Goal: Book appointment/travel/reservation

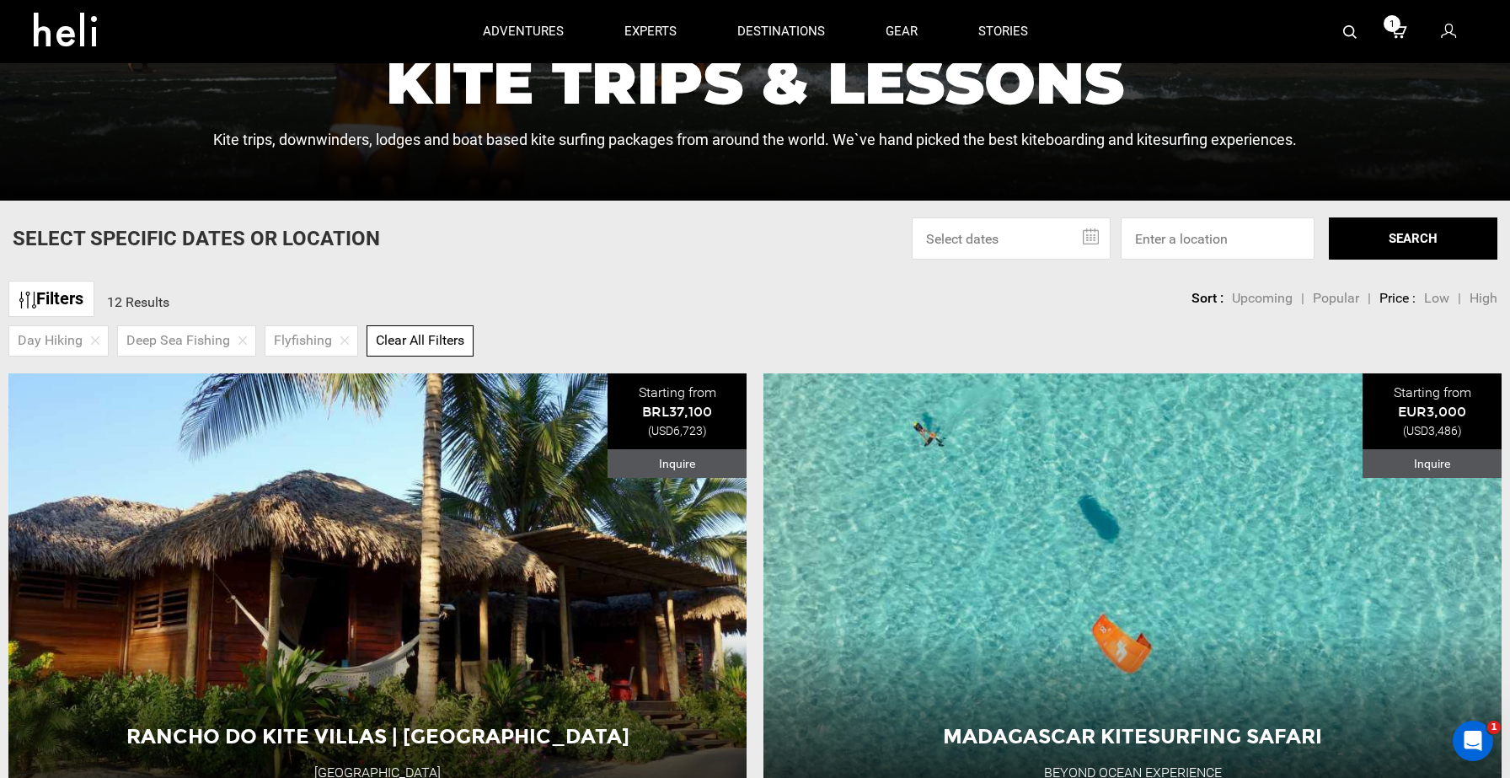
scroll to position [484, 0]
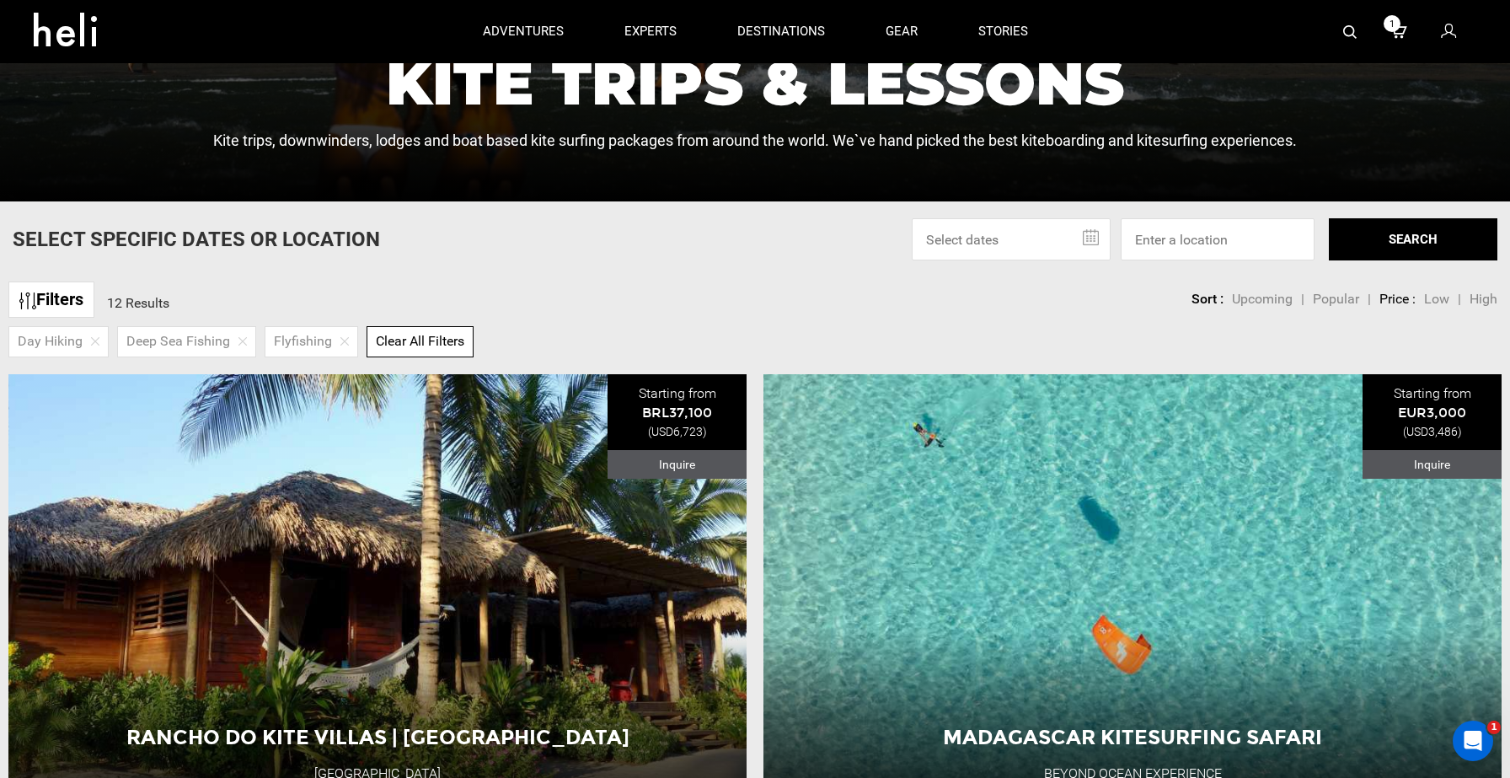
click at [426, 336] on span "Clear All Filters" at bounding box center [420, 341] width 89 height 16
checkbox input "false"
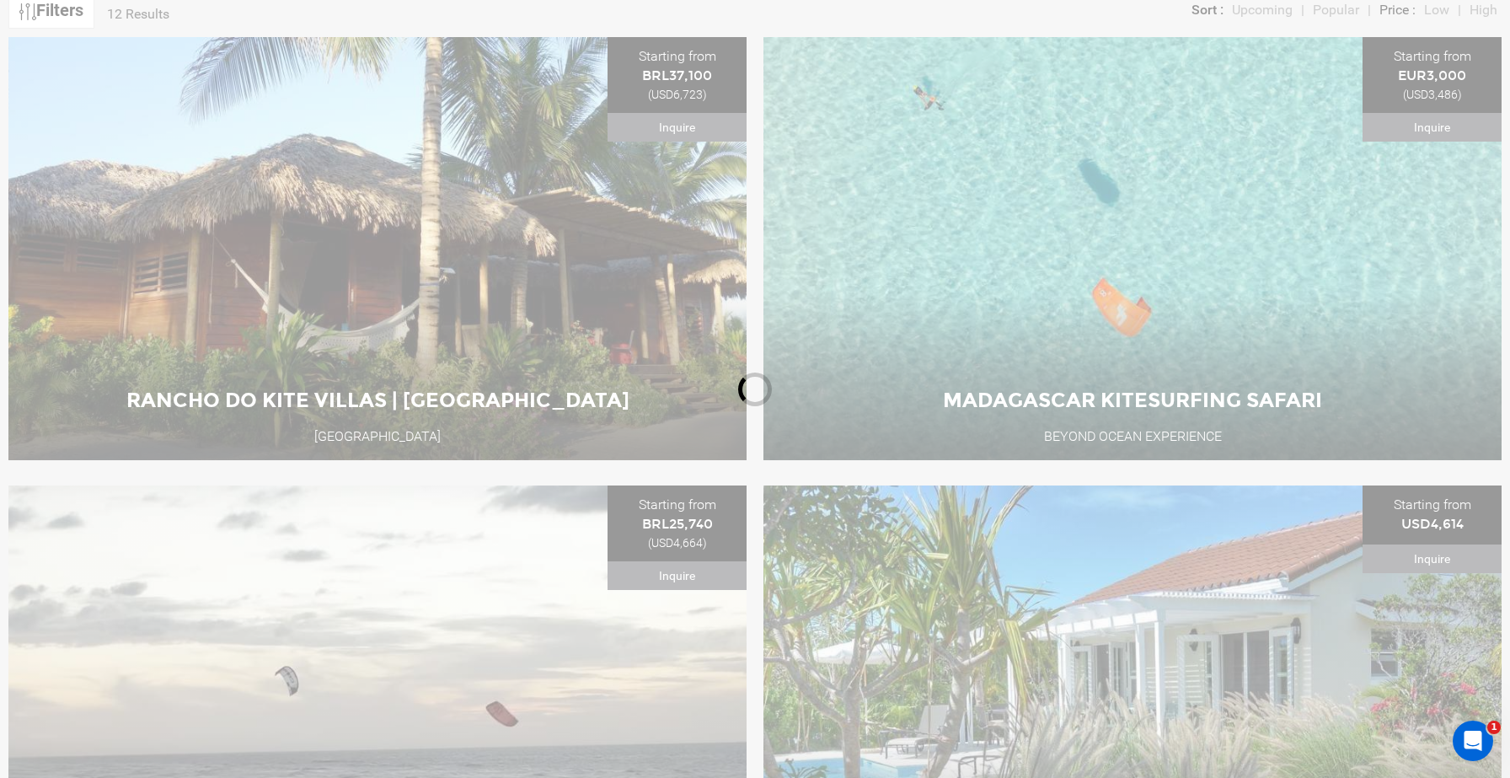
scroll to position [778, 0]
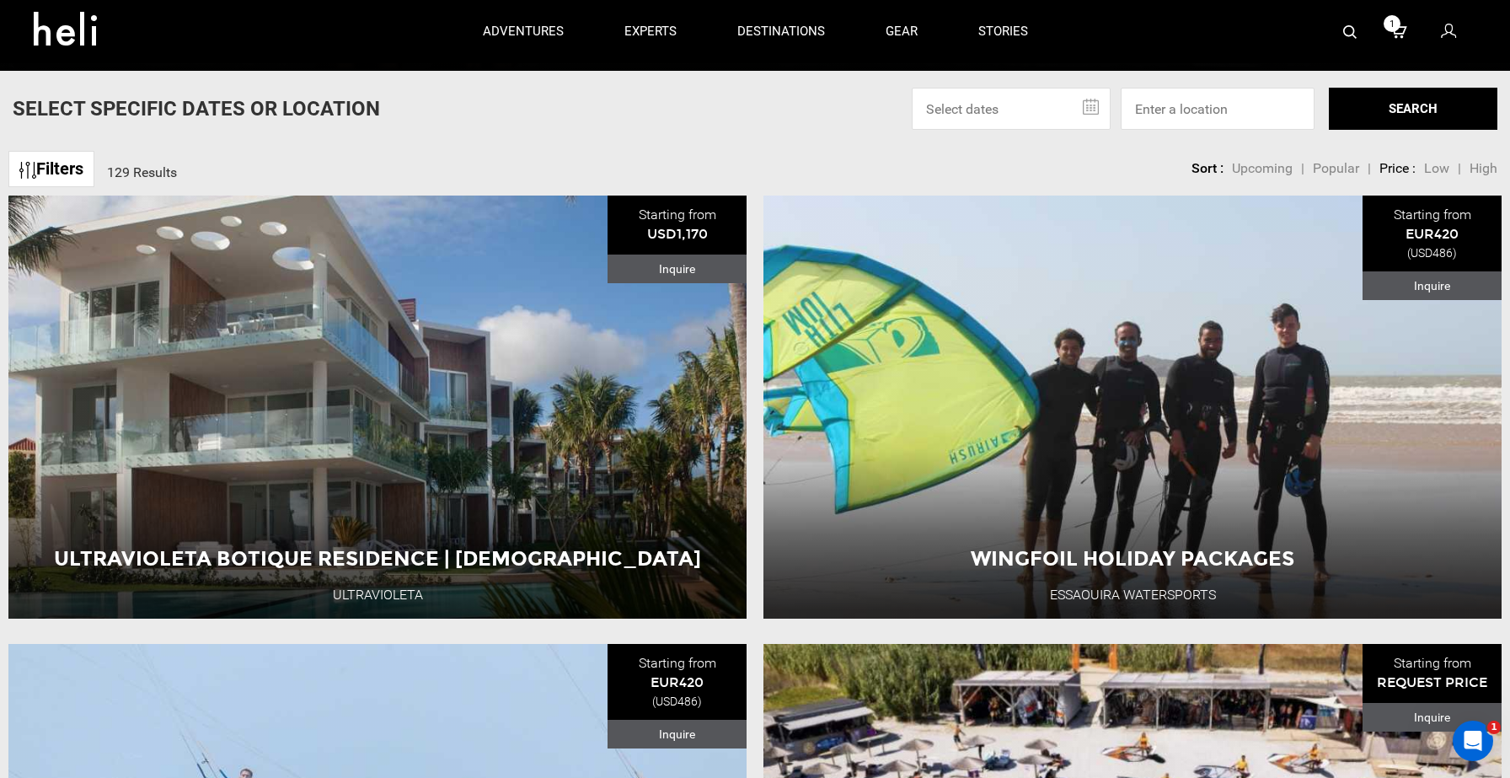
scroll to position [607, 0]
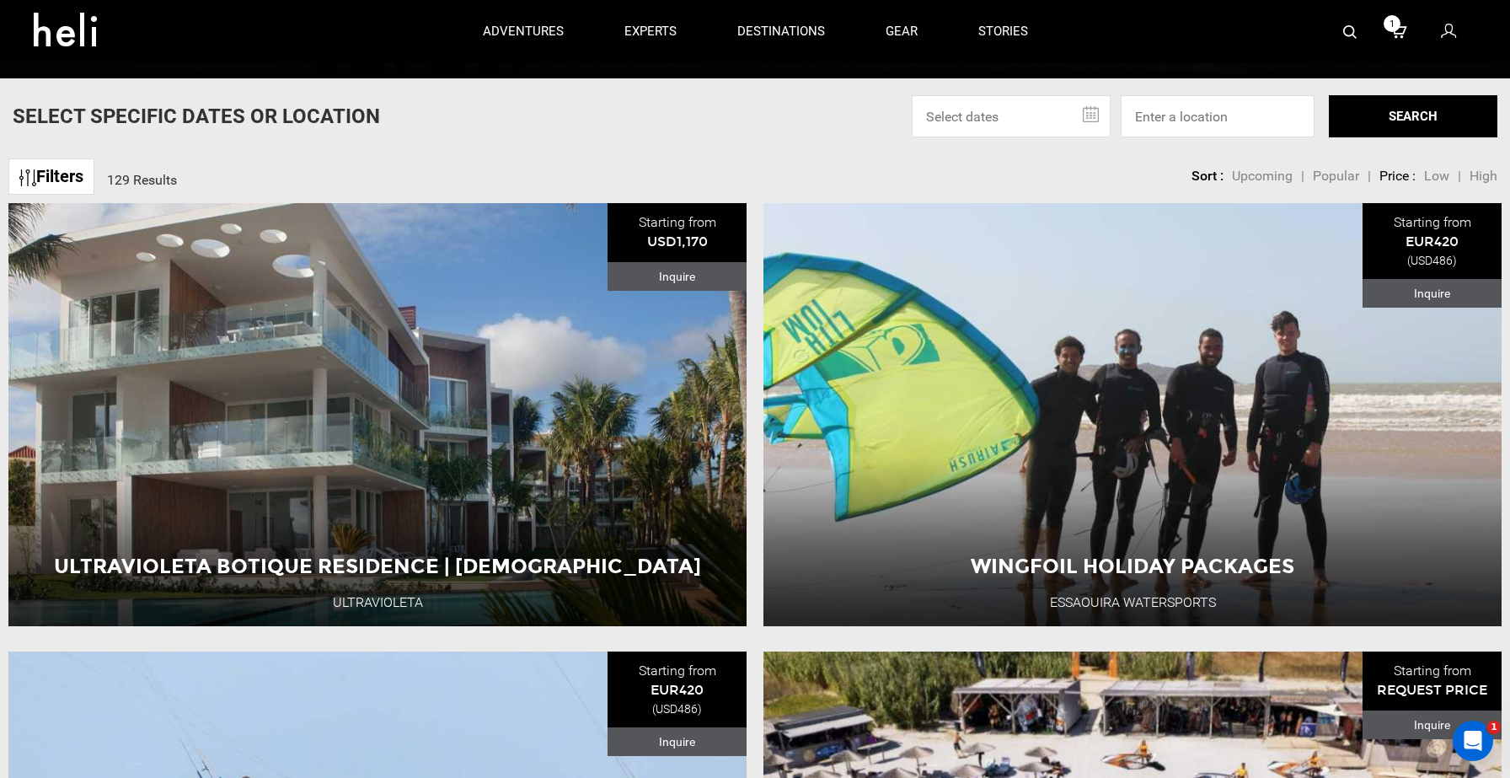
click at [82, 181] on link "Filters" at bounding box center [51, 176] width 86 height 36
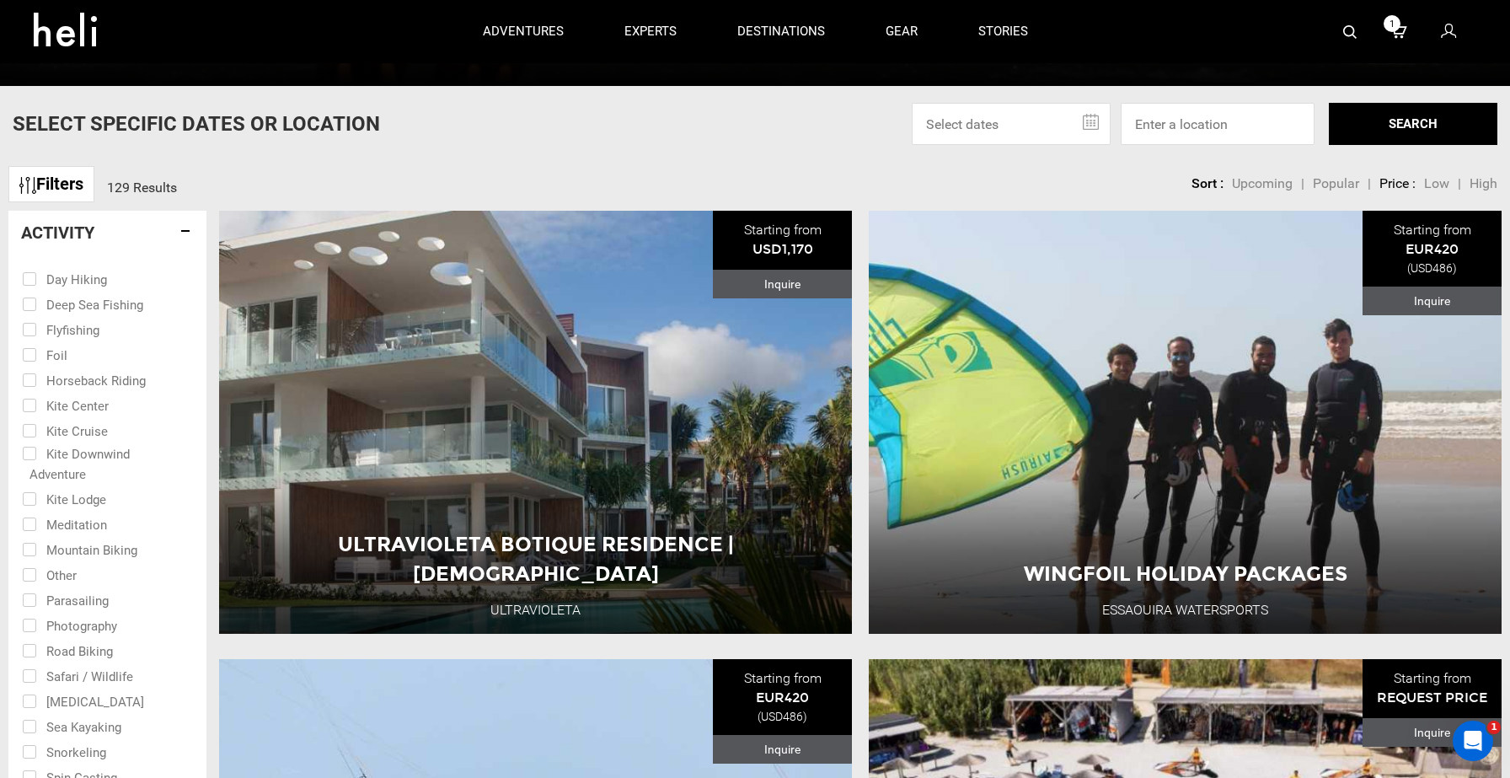
scroll to position [592, 0]
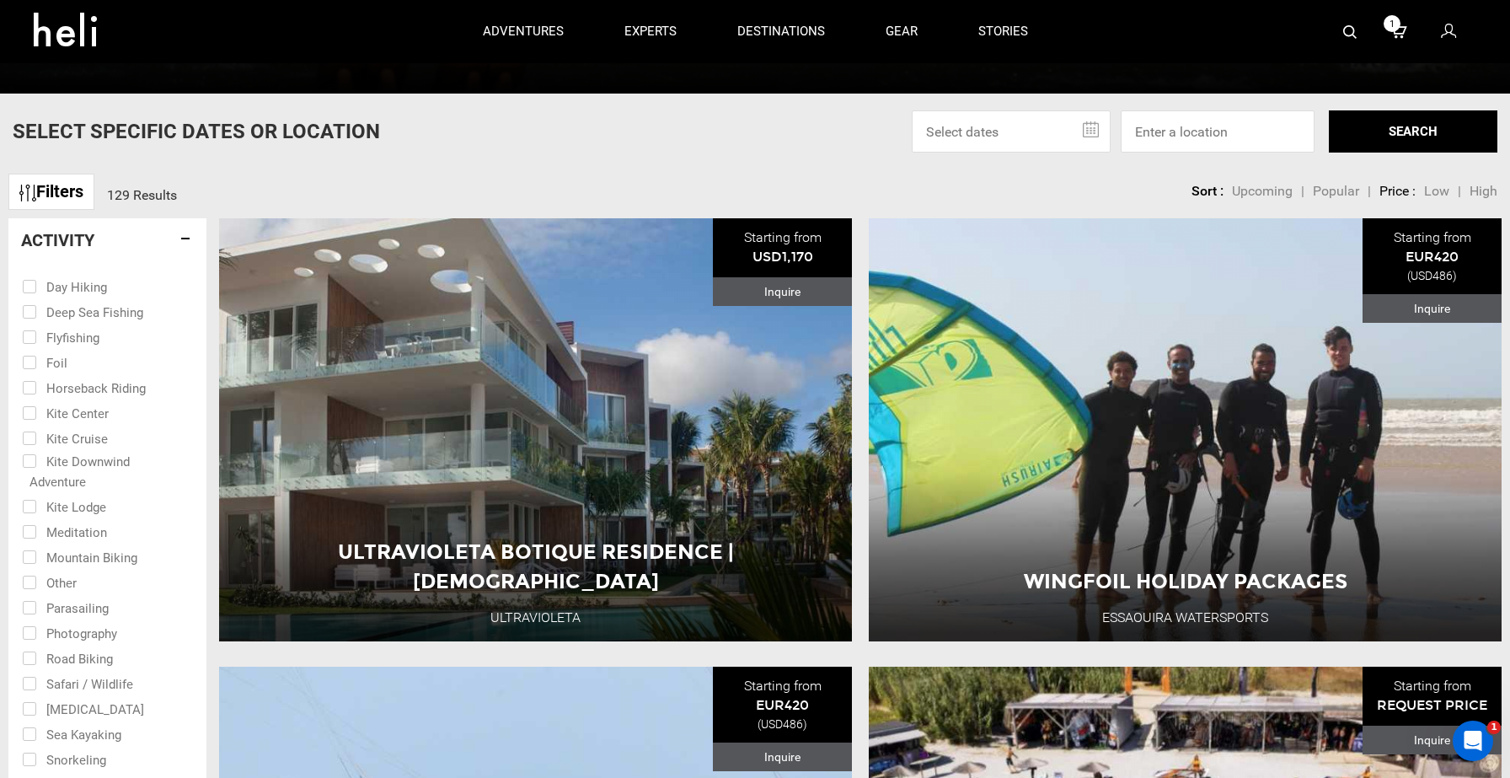
click at [73, 185] on link "Filters" at bounding box center [51, 192] width 86 height 36
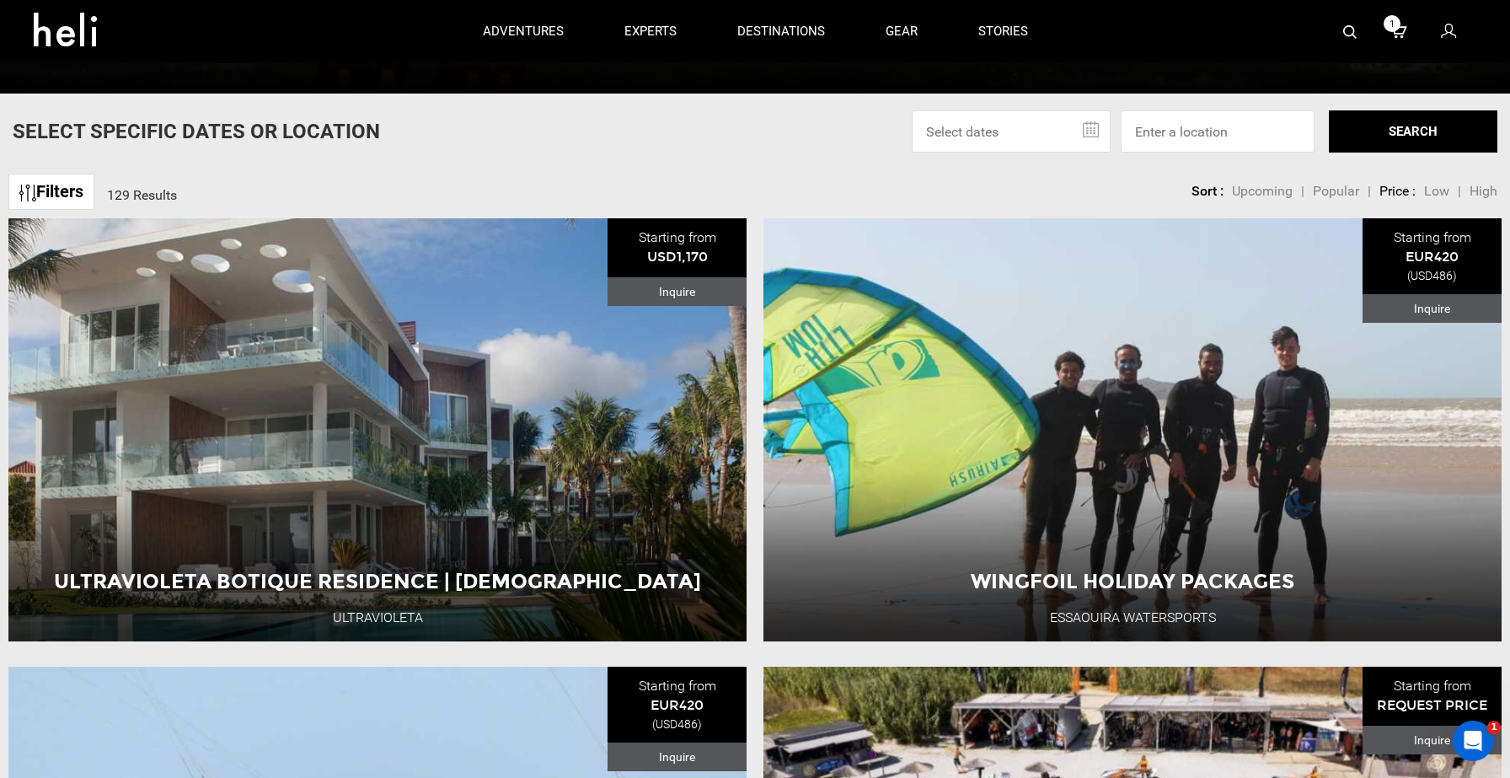
click at [1039, 131] on input "text" at bounding box center [1011, 131] width 199 height 42
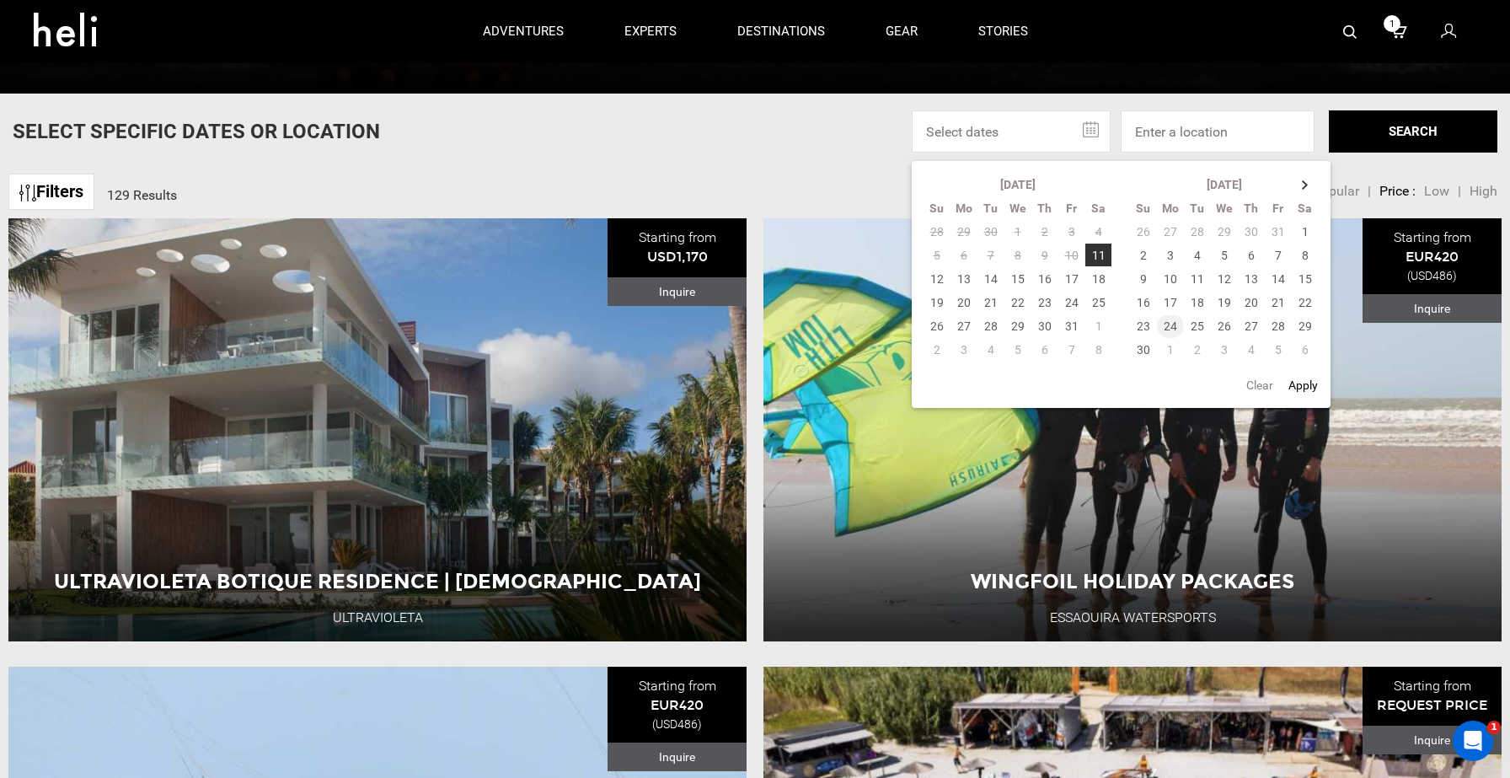
click at [1172, 326] on td "24" at bounding box center [1170, 326] width 27 height 24
click at [1301, 378] on button "Apply" at bounding box center [1304, 385] width 40 height 30
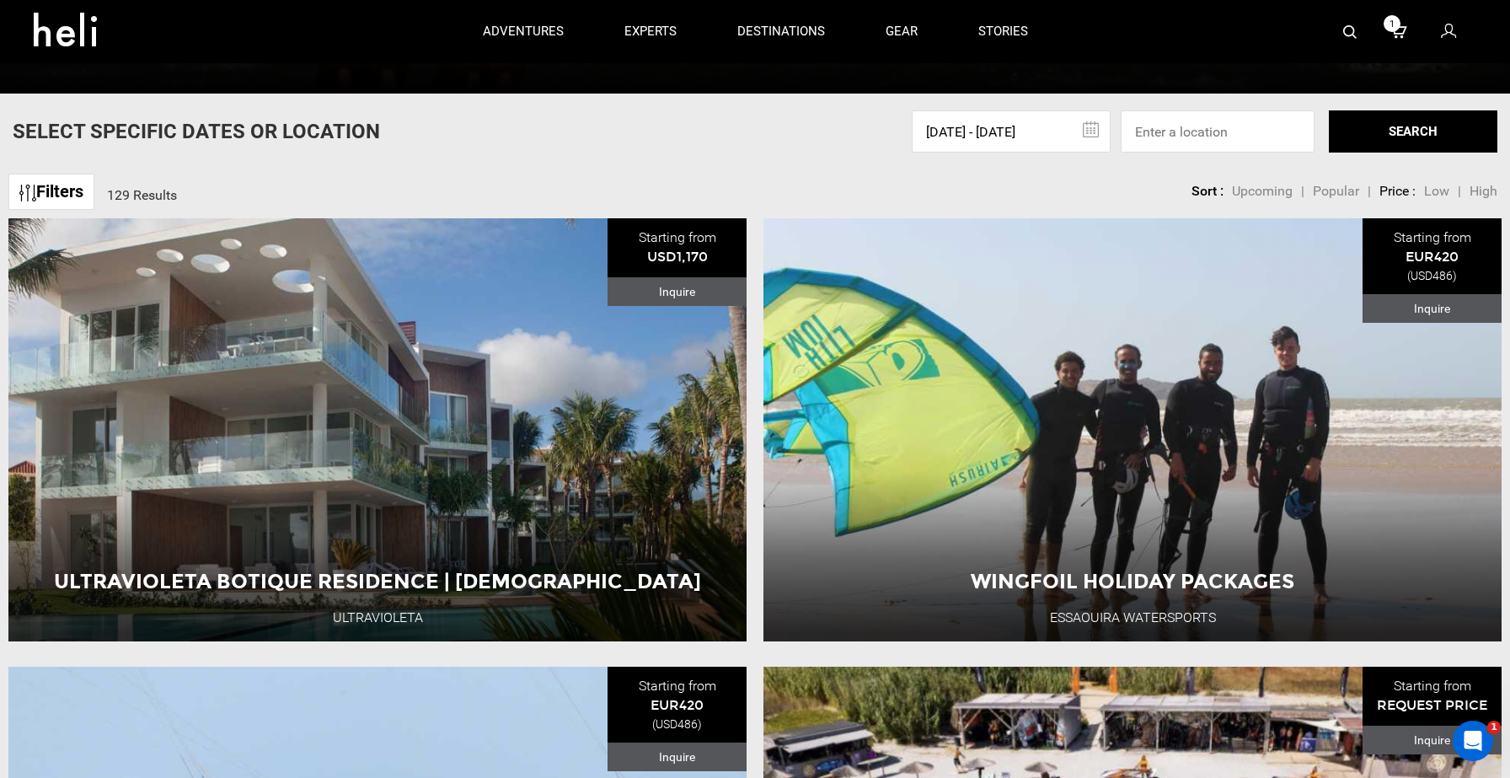
click at [1399, 122] on button "SEARCH" at bounding box center [1413, 131] width 169 height 42
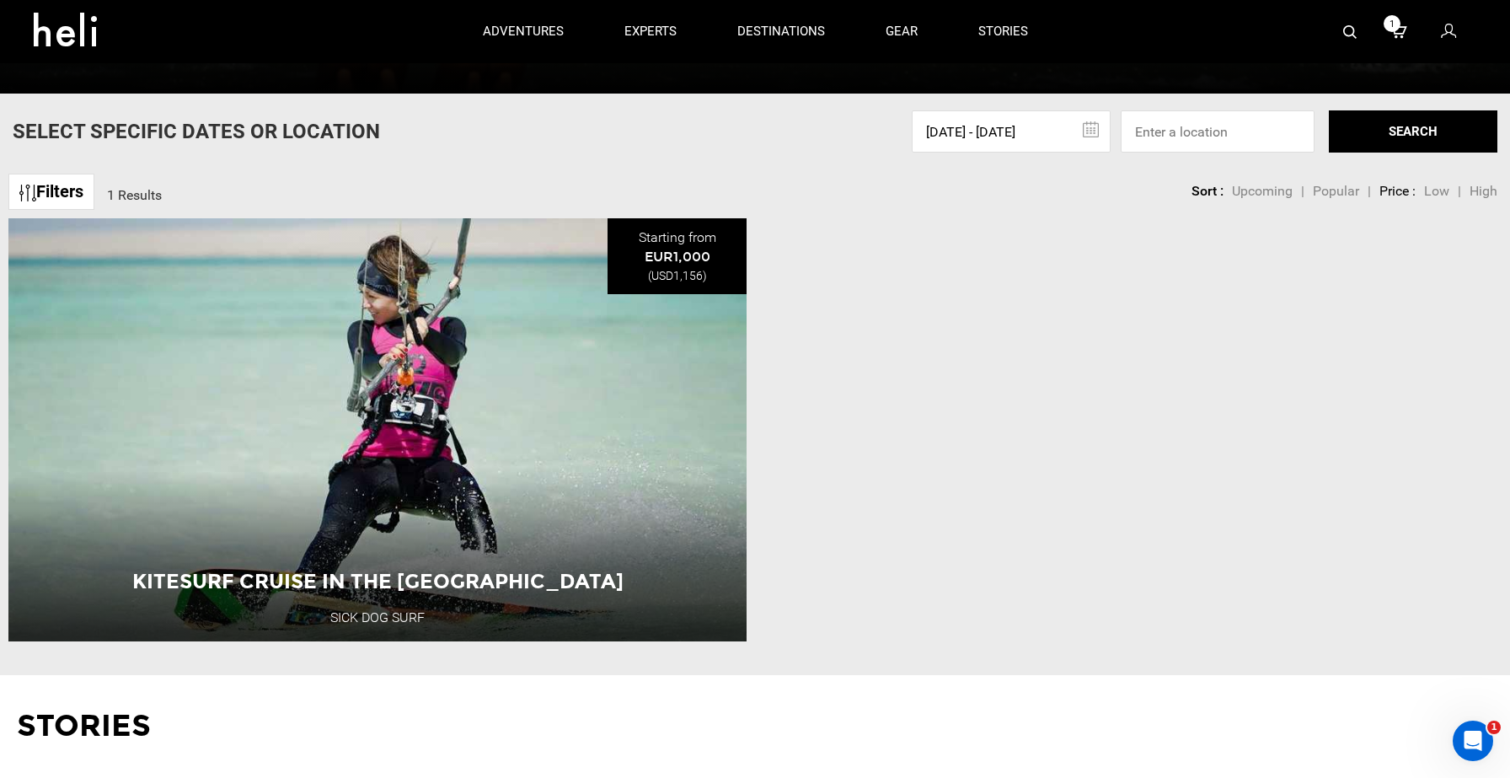
click at [1039, 136] on input "11/24/2025 - 11/24/2025" at bounding box center [1011, 131] width 199 height 42
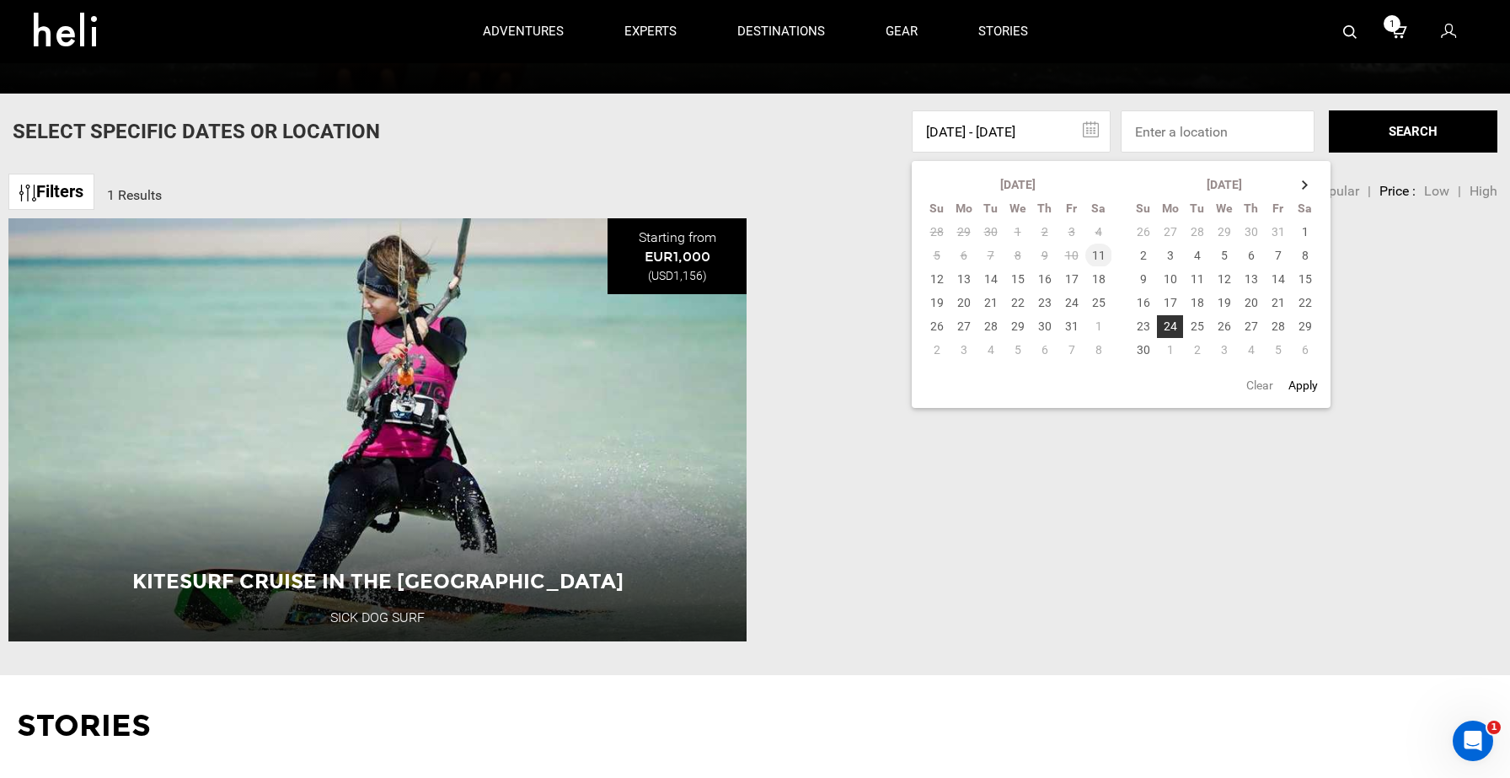
click at [1097, 260] on td "11" at bounding box center [1099, 256] width 27 height 24
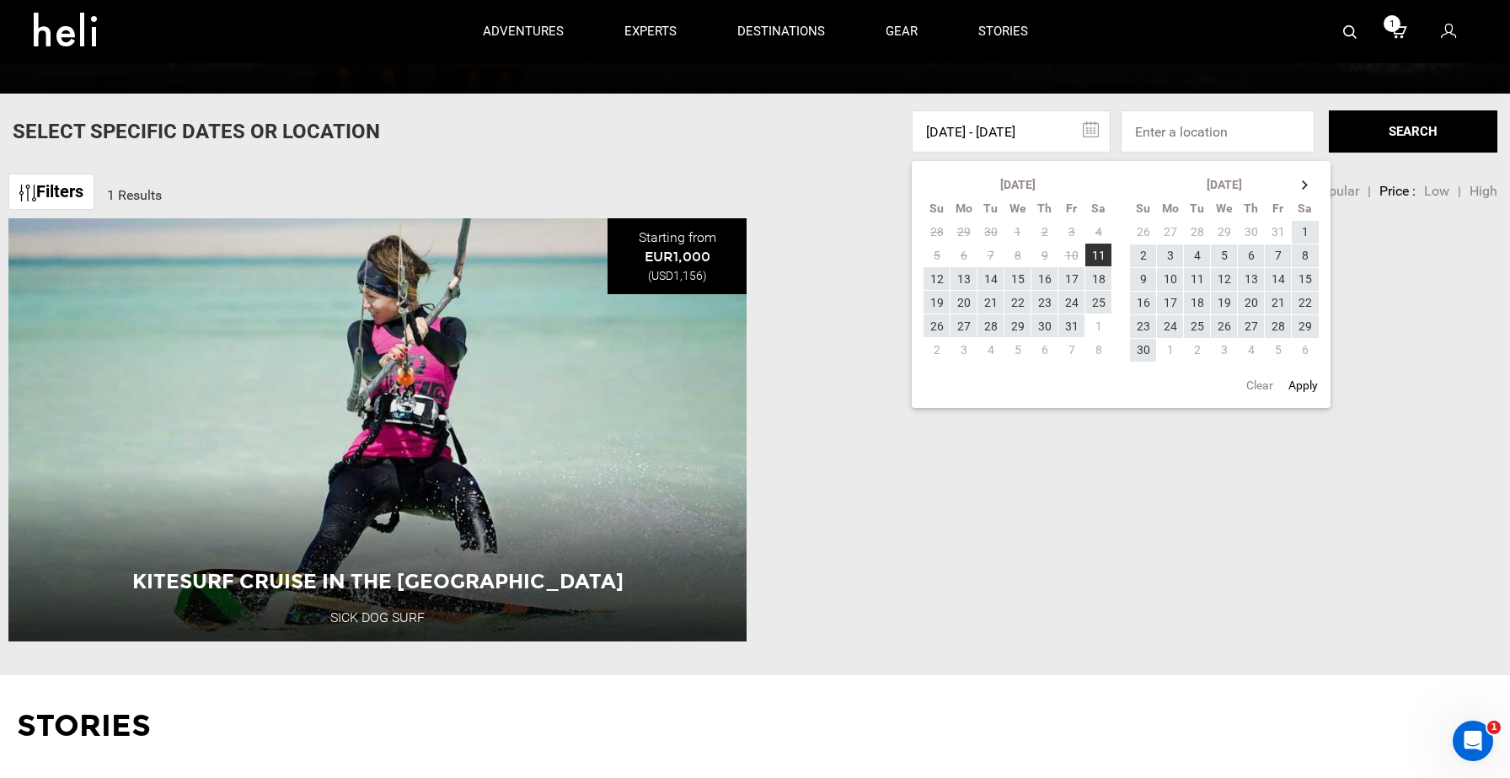
click at [1299, 392] on button "Apply" at bounding box center [1304, 385] width 40 height 30
type input "10/11/2025 - 10/11/2025"
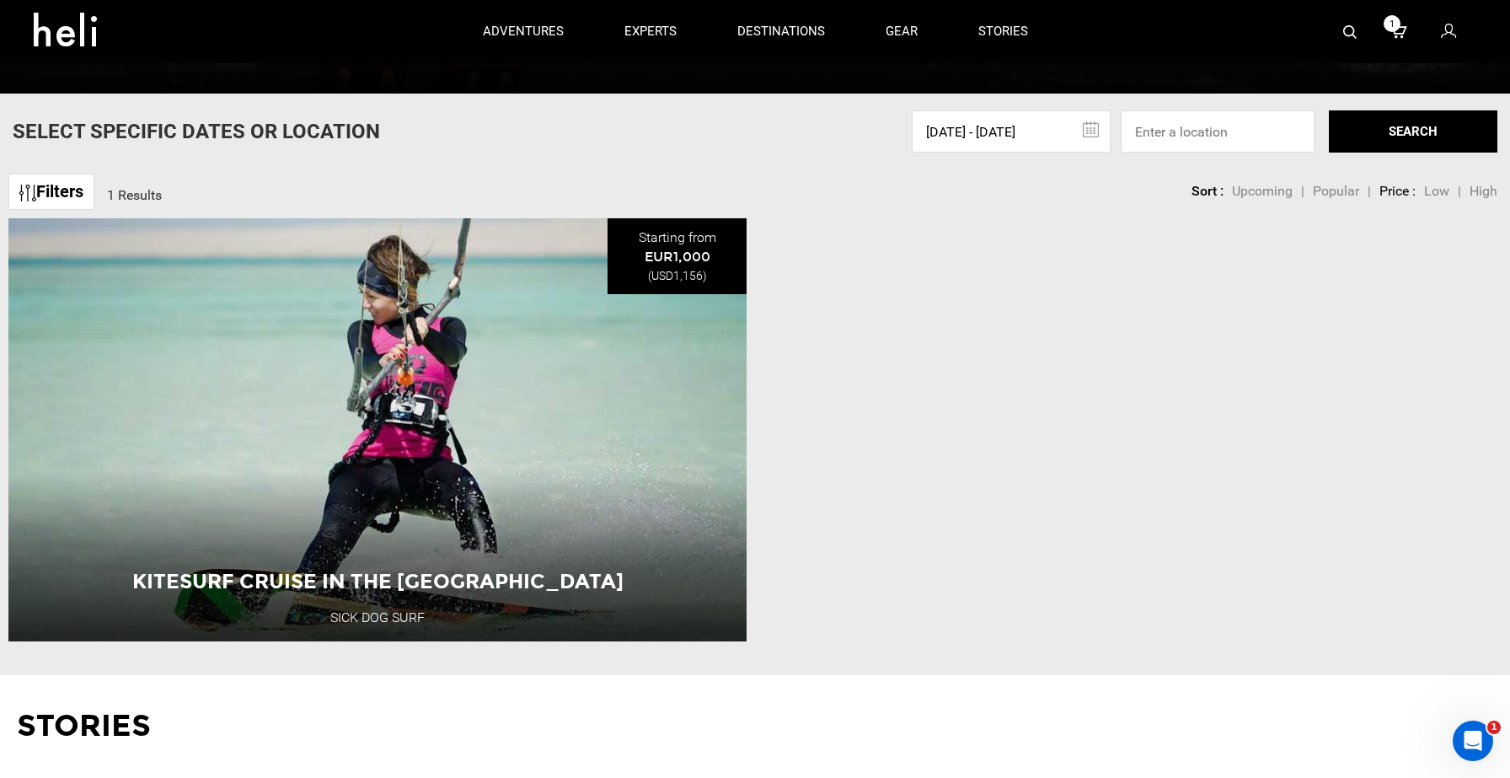
click at [1391, 136] on button "SEARCH" at bounding box center [1413, 131] width 169 height 42
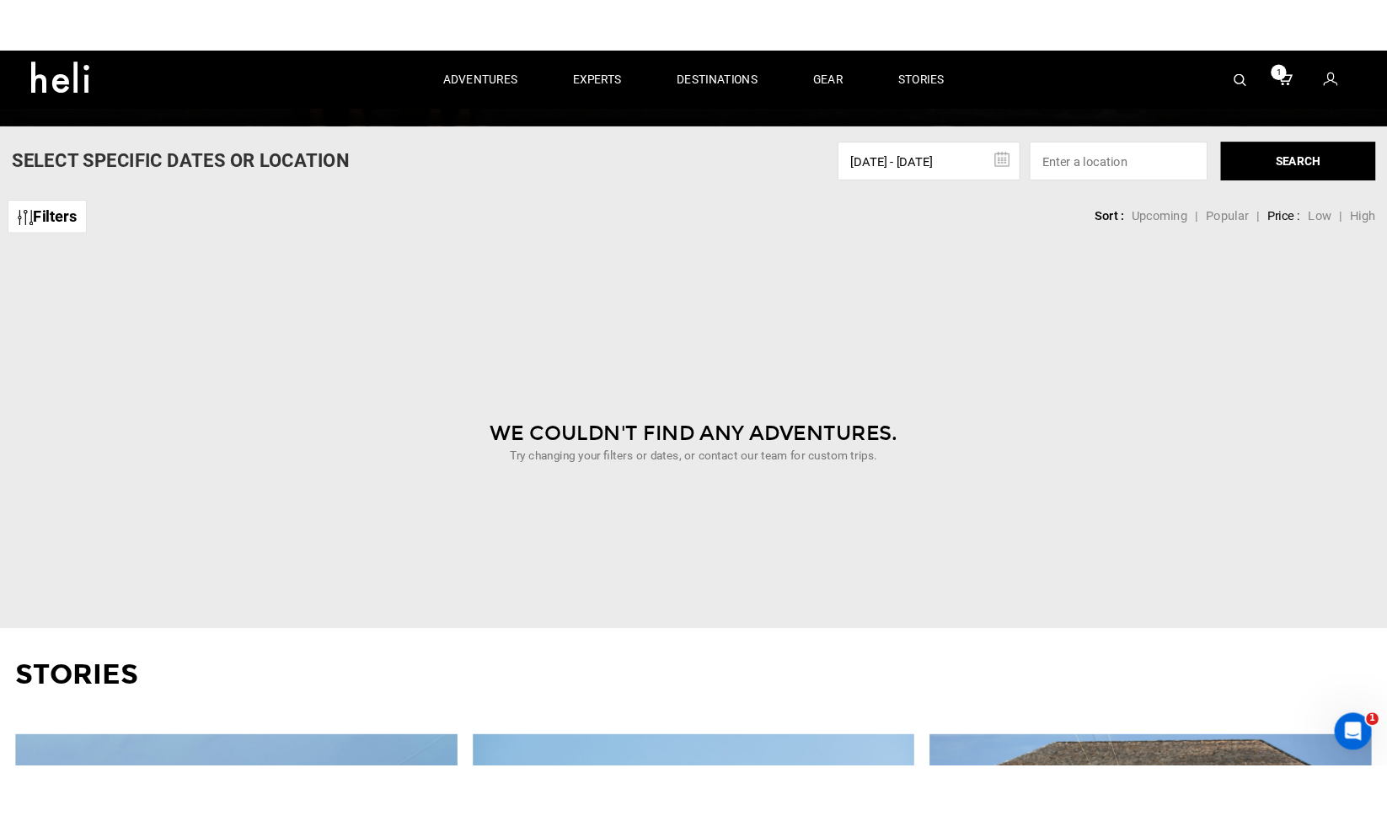
scroll to position [597, 0]
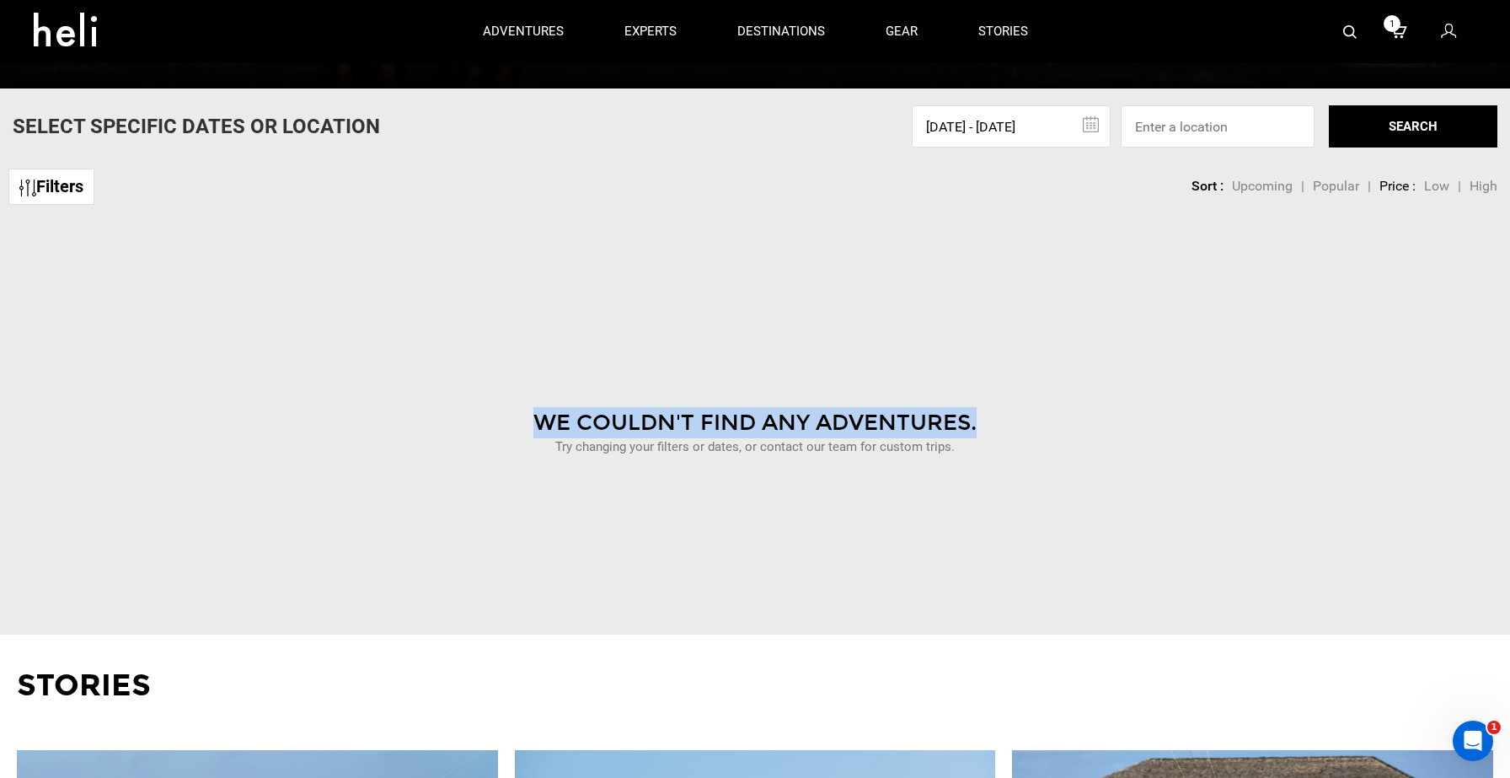
drag, startPoint x: 991, startPoint y: 422, endPoint x: 538, endPoint y: 405, distance: 453.8
click at [538, 405] on div "We Couldn't Find Any Adventures. Try changing your filters or dates, or contact…" at bounding box center [755, 411] width 1485 height 379
copy div "We Couldn't Find Any Adventures."
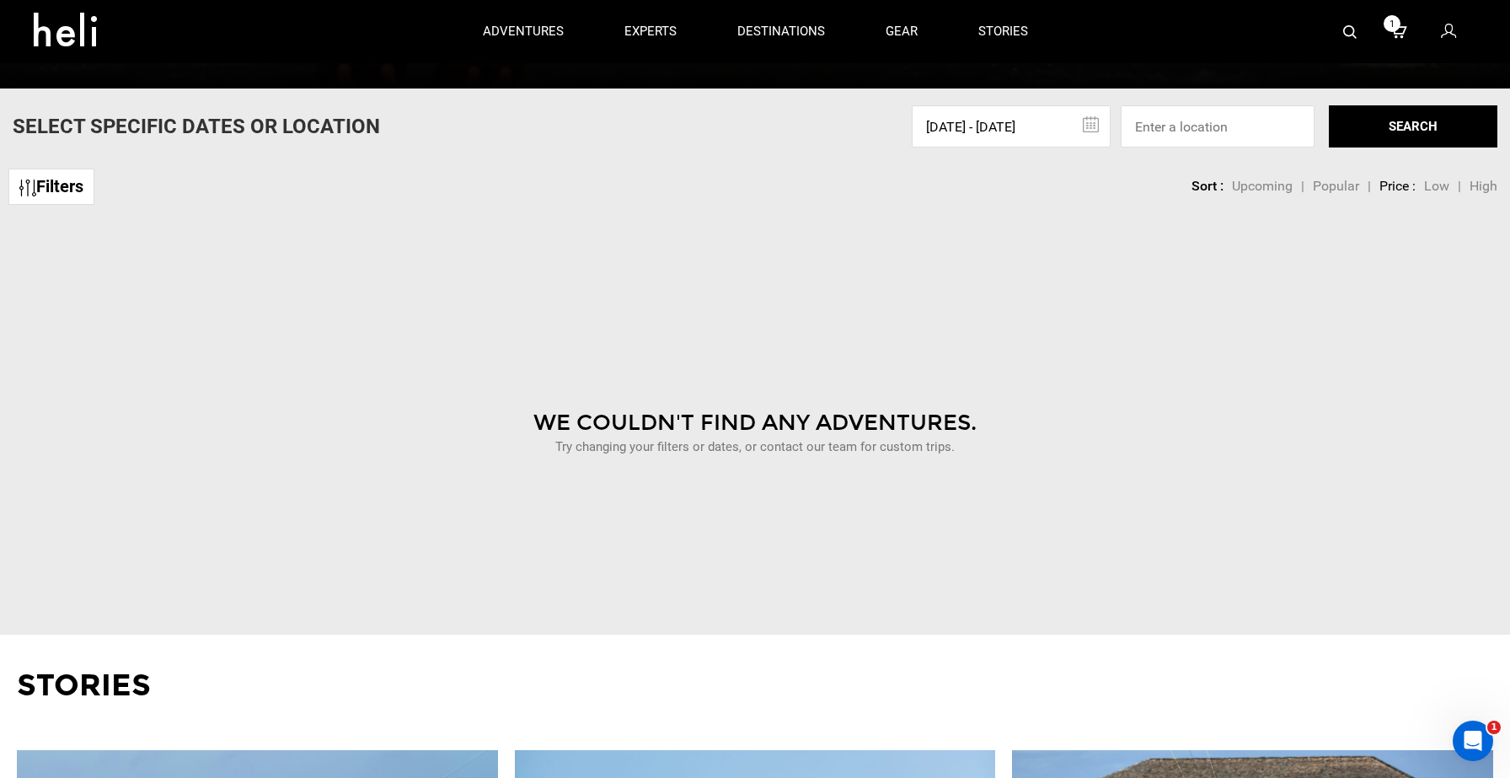
click at [464, 513] on div "We Couldn't Find Any Adventures. Try changing your filters or dates, or contact…" at bounding box center [755, 411] width 1485 height 379
